Goal: Task Accomplishment & Management: Manage account settings

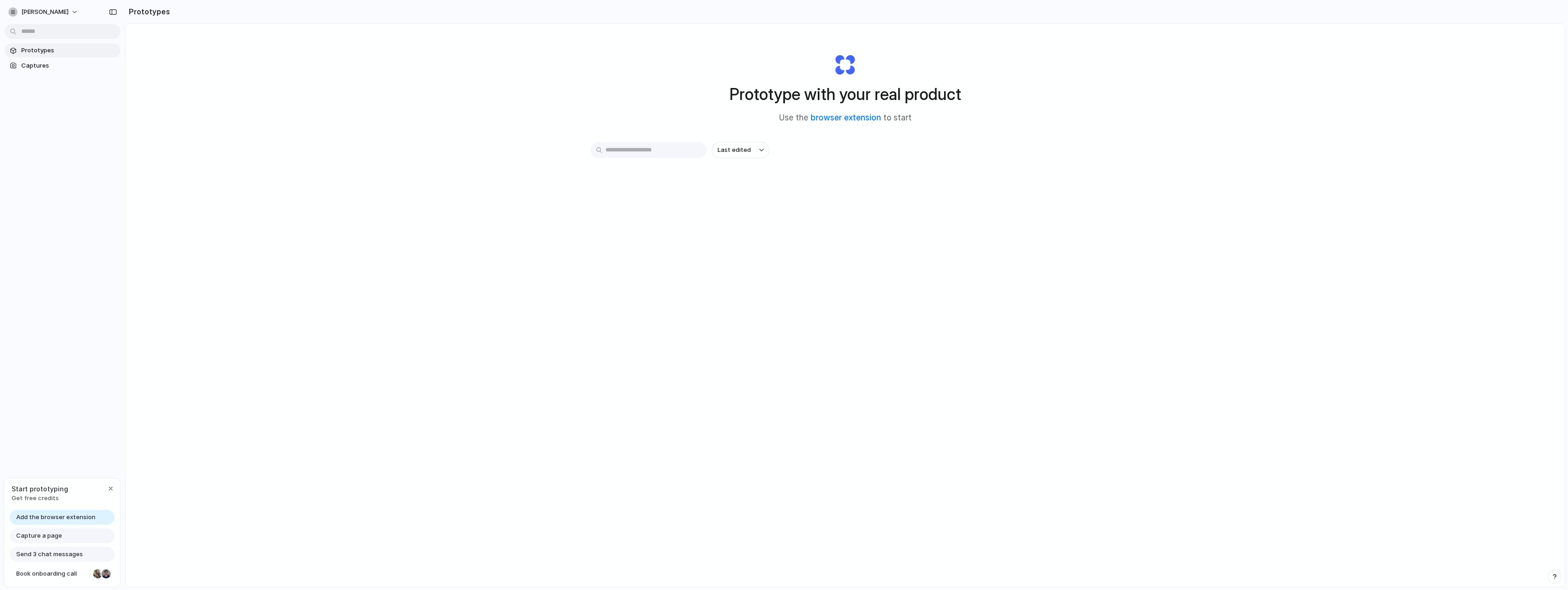
click at [54, 499] on span "Get free credits" at bounding box center [40, 498] width 57 height 9
click at [40, 490] on span "Start prototyping" at bounding box center [40, 488] width 57 height 10
click at [77, 444] on div "[PERSON_NAME] Prototypes Captures Start prototyping Get free credits Add the br…" at bounding box center [62, 295] width 125 height 590
click at [44, 67] on span "Captures" at bounding box center [69, 65] width 96 height 9
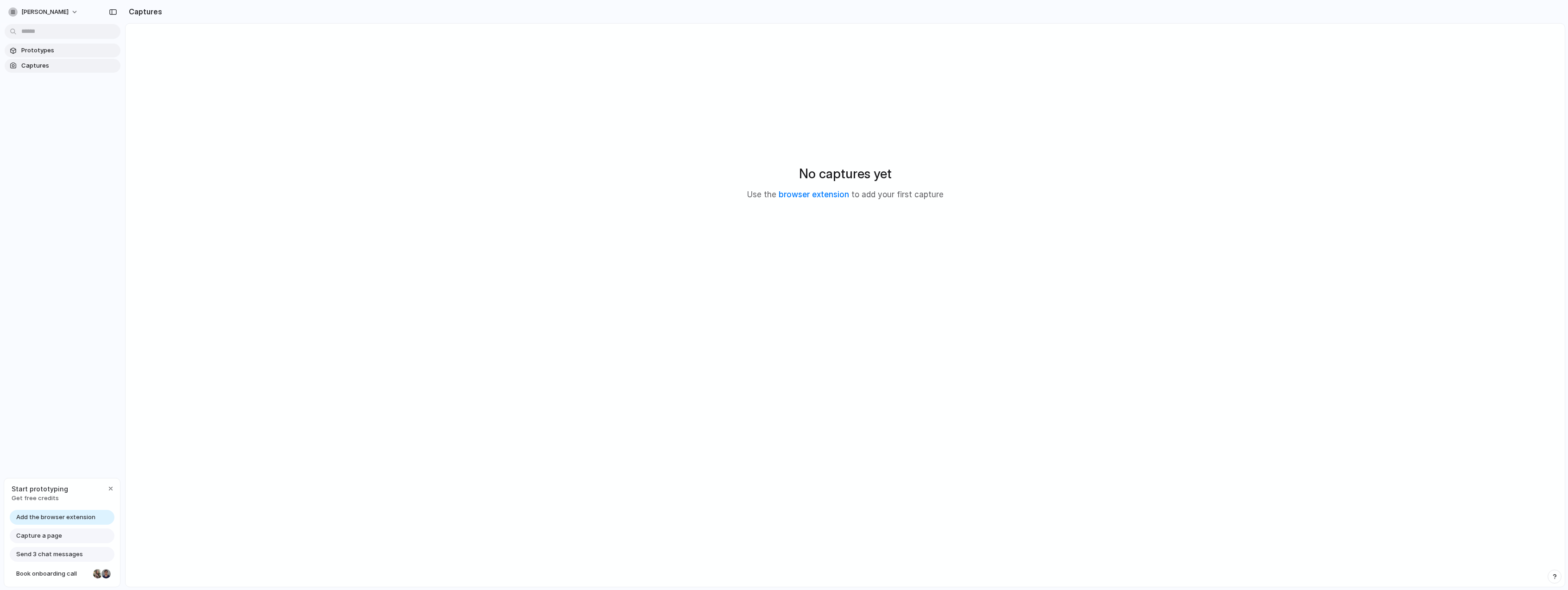
click at [41, 52] on span "Prototypes" at bounding box center [69, 50] width 96 height 9
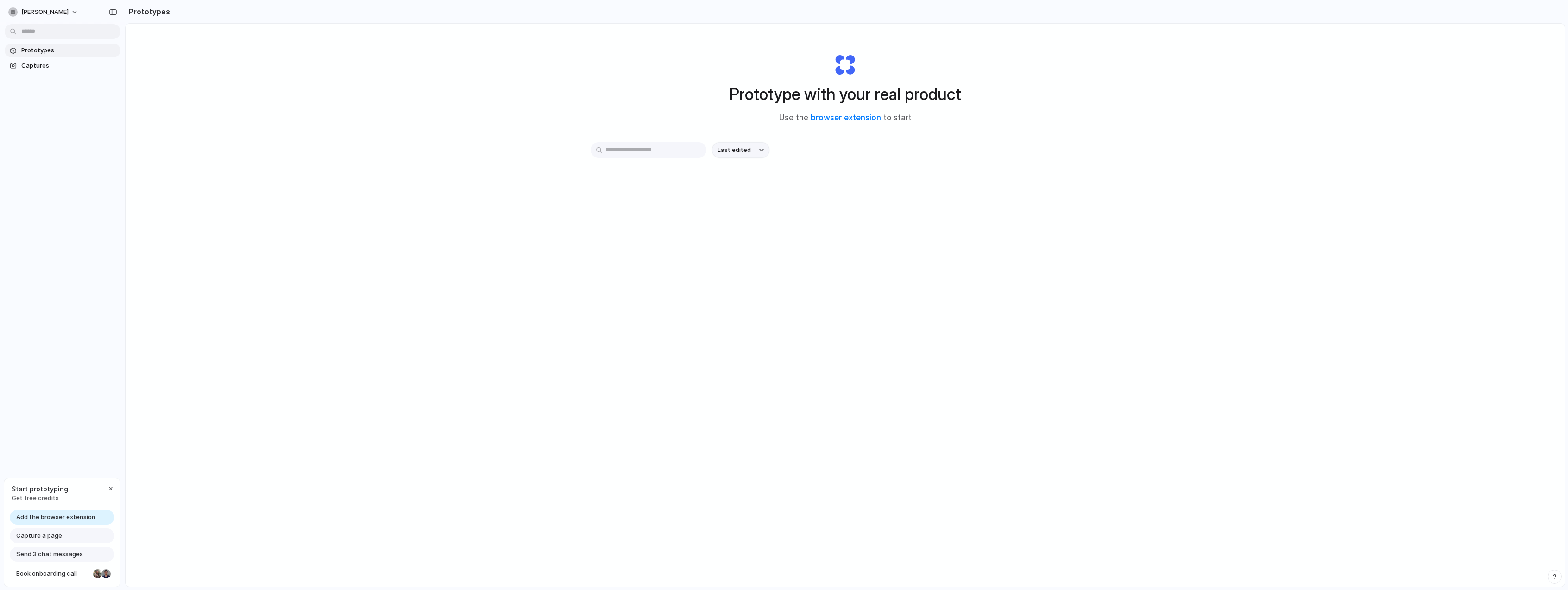
click at [760, 148] on div "button" at bounding box center [761, 150] width 5 height 4
click at [824, 174] on div "Last edited Last created Alphabetical" at bounding box center [784, 295] width 1568 height 590
click at [36, 7] on div "[PERSON_NAME]" at bounding box center [38, 12] width 60 height 9
click at [32, 34] on span "Settings" at bounding box center [34, 32] width 26 height 9
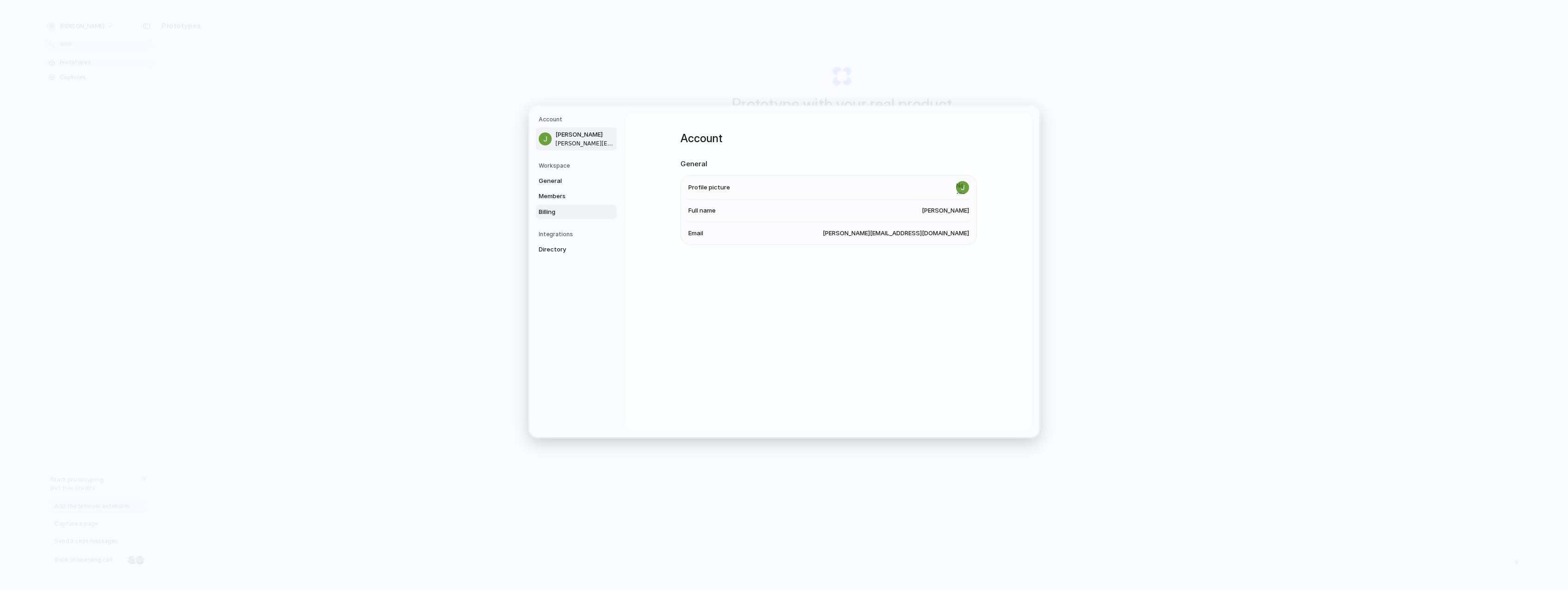
click at [553, 215] on span "Billing" at bounding box center [568, 211] width 59 height 9
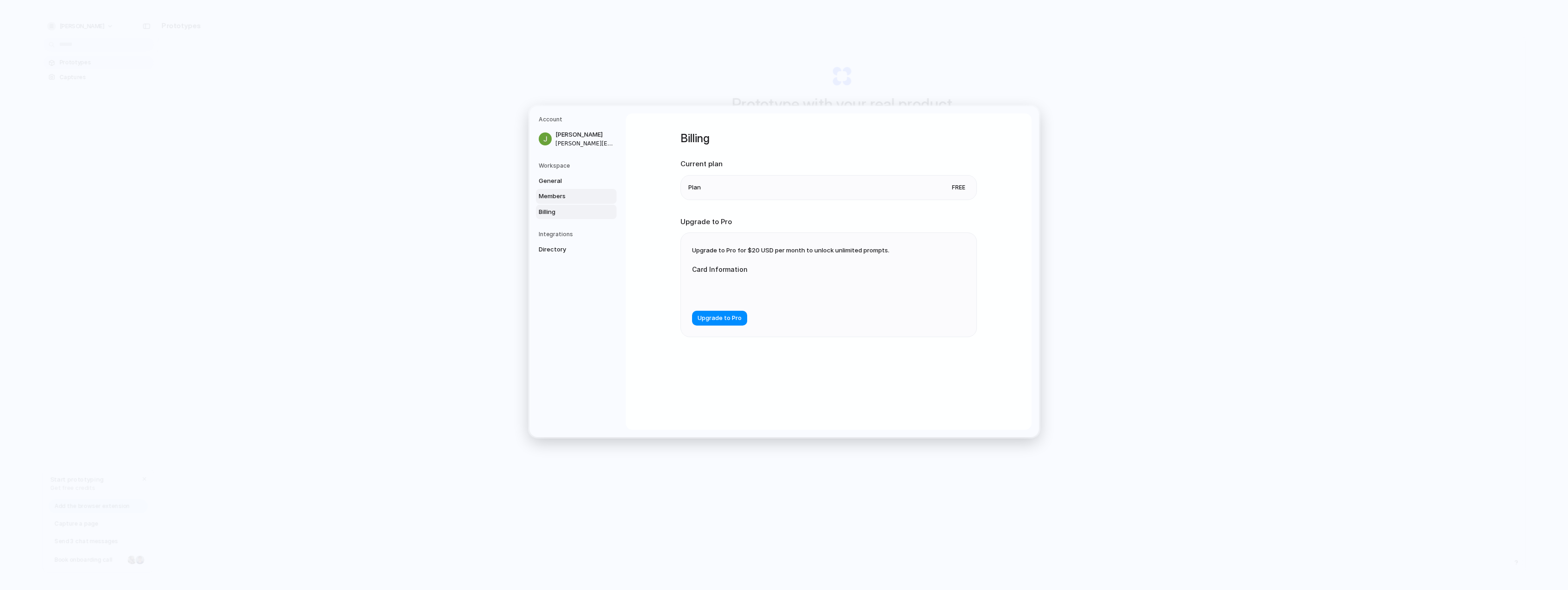
click at [550, 196] on span "Members" at bounding box center [568, 196] width 59 height 9
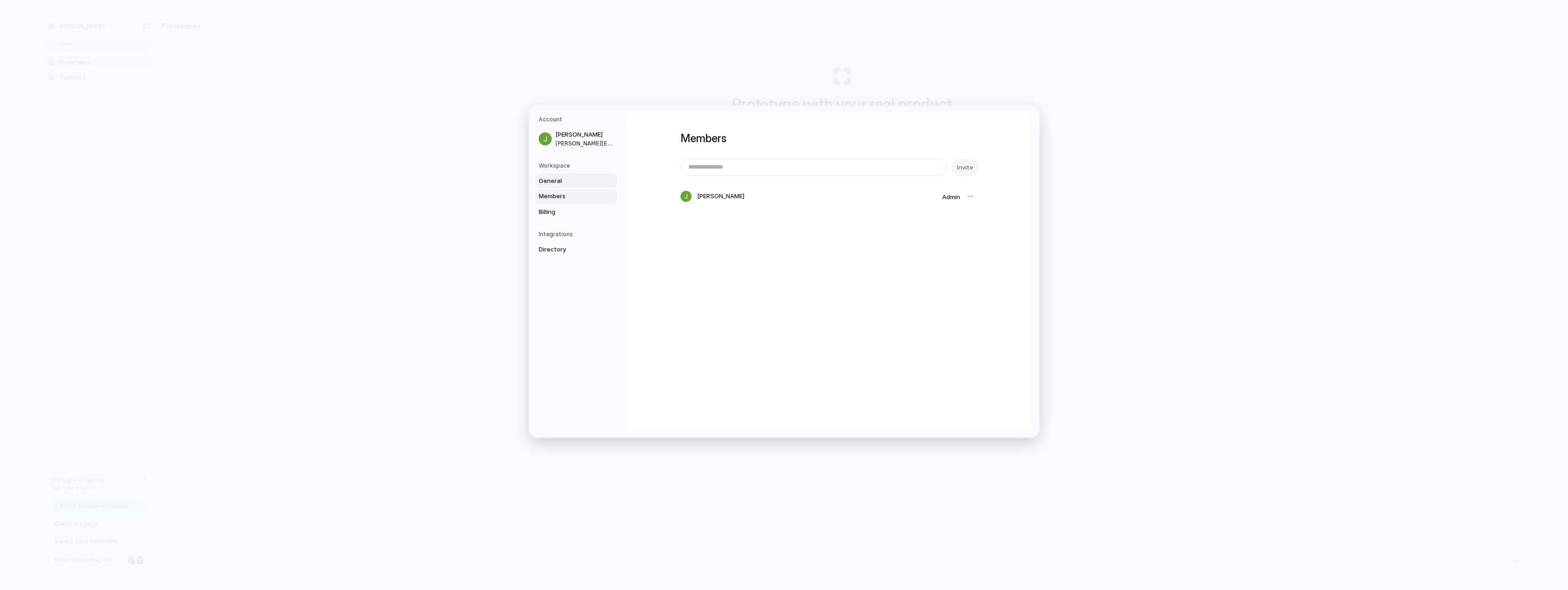
click at [550, 179] on span "General" at bounding box center [568, 180] width 59 height 9
click at [550, 192] on span "Members" at bounding box center [568, 196] width 59 height 9
drag, startPoint x: 1098, startPoint y: 109, endPoint x: 1057, endPoint y: 120, distance: 42.4
drag, startPoint x: 763, startPoint y: 78, endPoint x: 932, endPoint y: 88, distance: 169.3
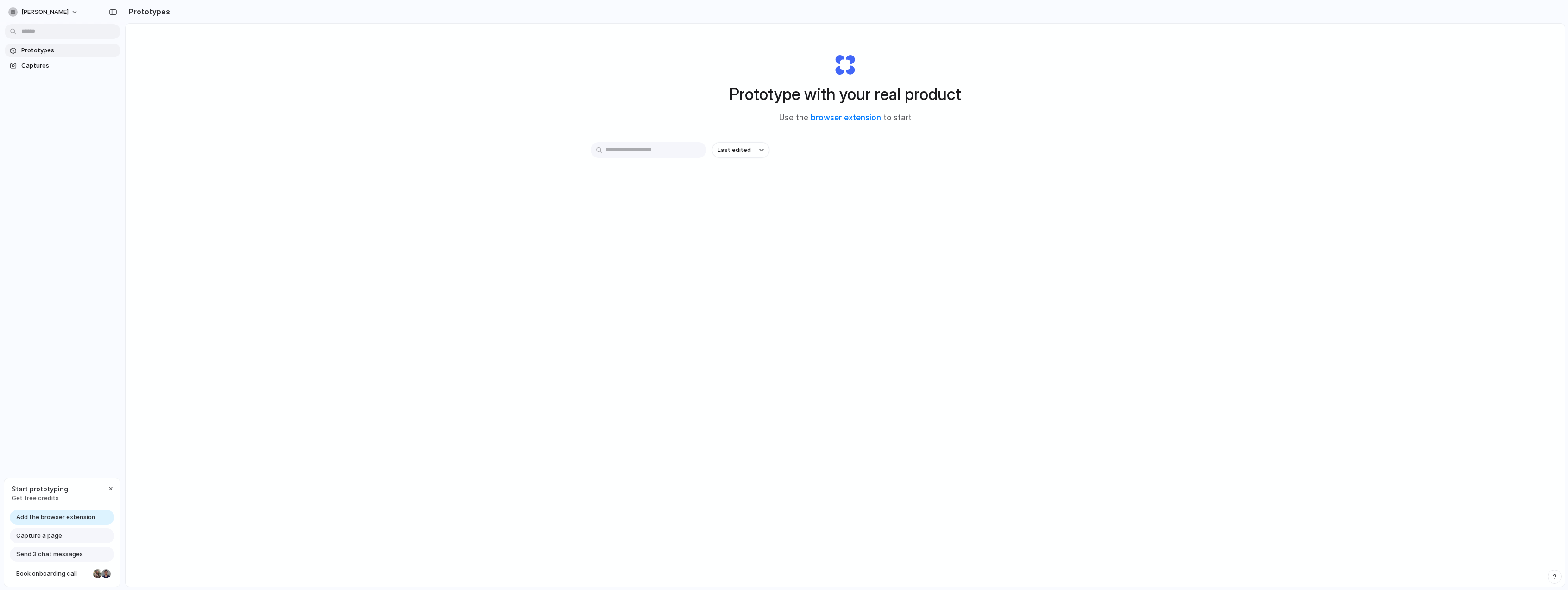
click at [1249, 86] on div "Prototype with your real product Use the browser extension to start Last edited" at bounding box center [845, 330] width 1439 height 612
drag, startPoint x: 232, startPoint y: 119, endPoint x: 220, endPoint y: 116, distance: 12.4
click at [228, 118] on div "Prototype with your real product Use the browser extension to start Last edited" at bounding box center [845, 330] width 1439 height 612
click at [114, 13] on div "button" at bounding box center [113, 12] width 9 height 7
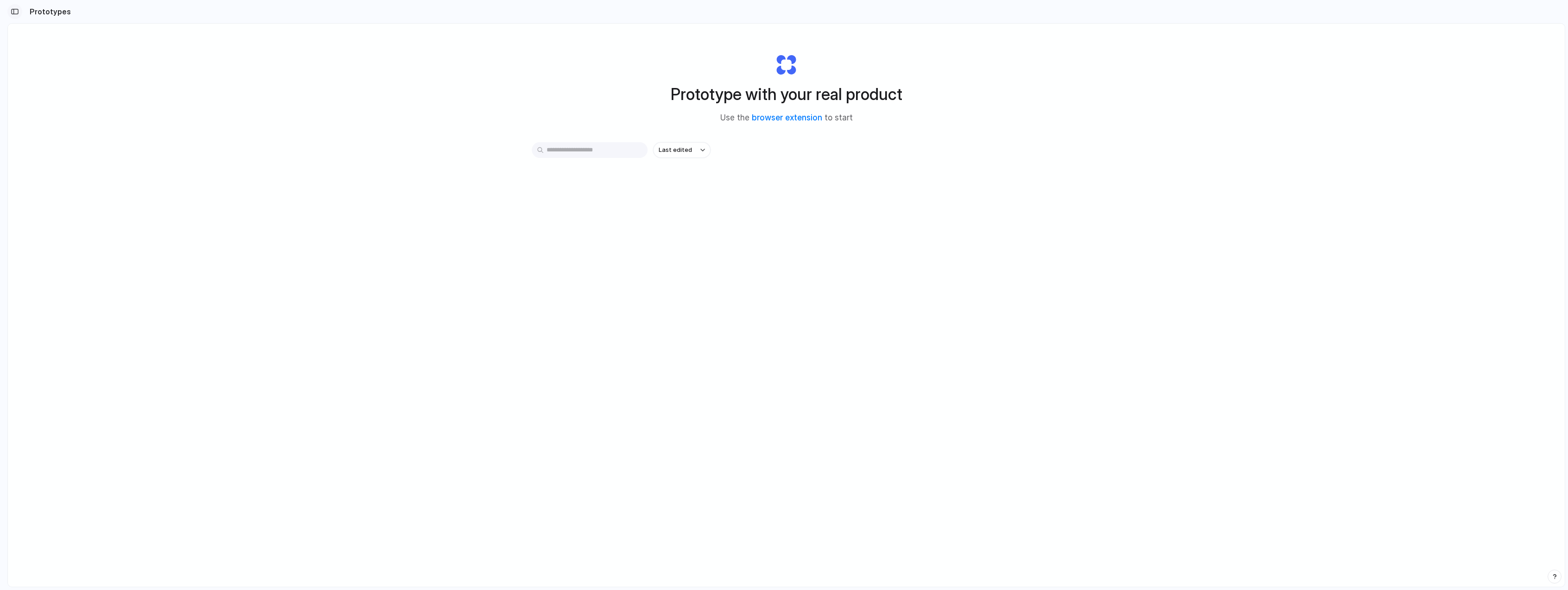
click at [15, 11] on div "button" at bounding box center [15, 12] width 9 height 7
